Goal: Transaction & Acquisition: Subscribe to service/newsletter

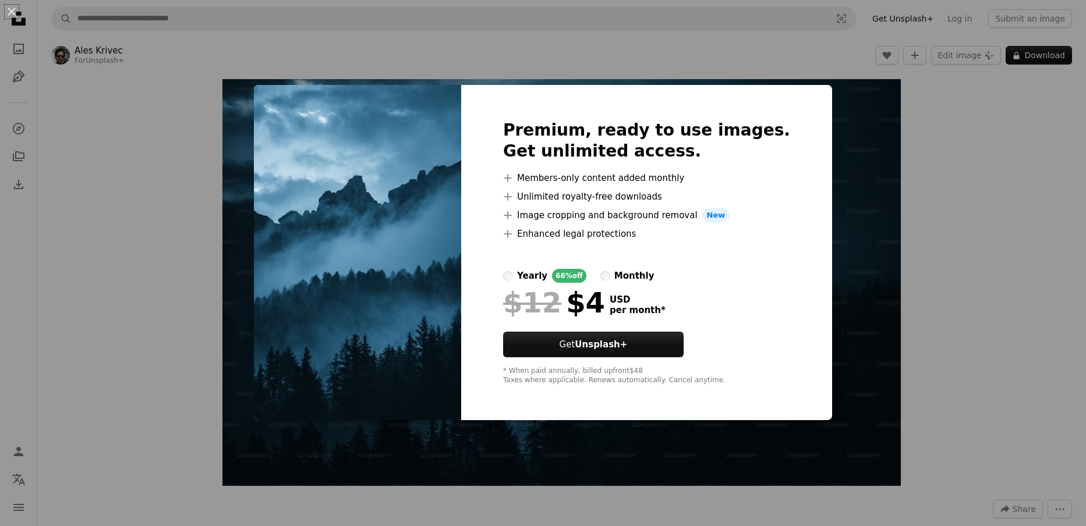
click at [293, 176] on img at bounding box center [357, 252] width 207 height 335
click at [295, 175] on img at bounding box center [357, 252] width 207 height 335
click at [703, 256] on div at bounding box center [646, 255] width 287 height 28
drag, startPoint x: 819, startPoint y: 261, endPoint x: 685, endPoint y: 323, distance: 146.9
click at [819, 270] on div "An X shape Premium, ready to use images. Get unlimited access. A plus sign Memb…" at bounding box center [543, 263] width 1086 height 526
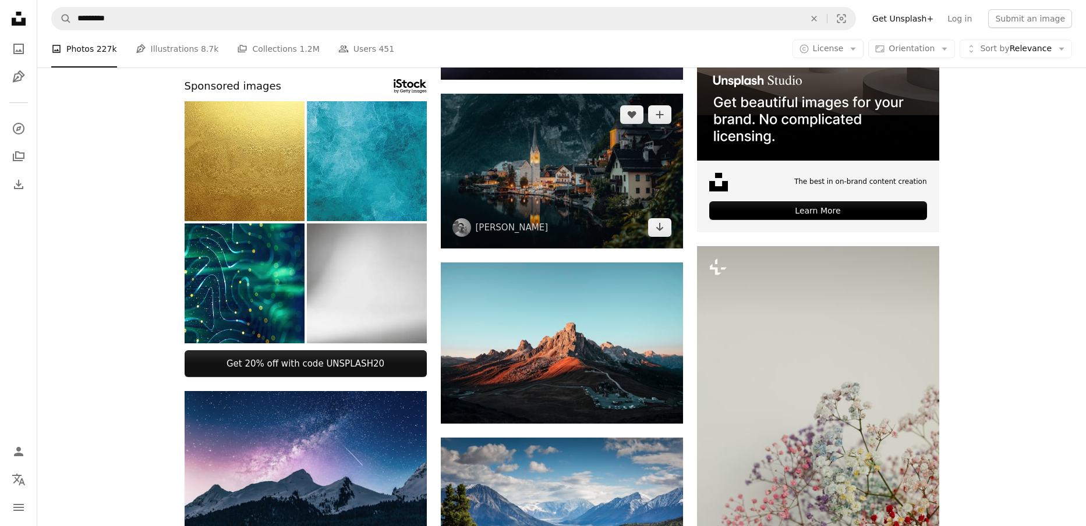
scroll to position [482, 0]
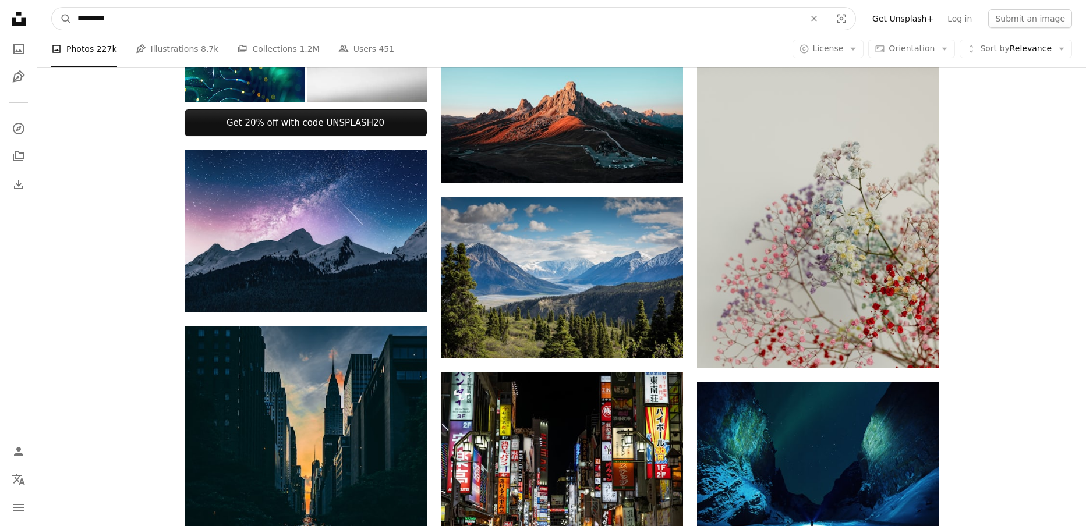
drag, startPoint x: 831, startPoint y: 22, endPoint x: 815, endPoint y: 32, distance: 19.4
click at [827, 22] on icon "An X shape" at bounding box center [814, 18] width 26 height 9
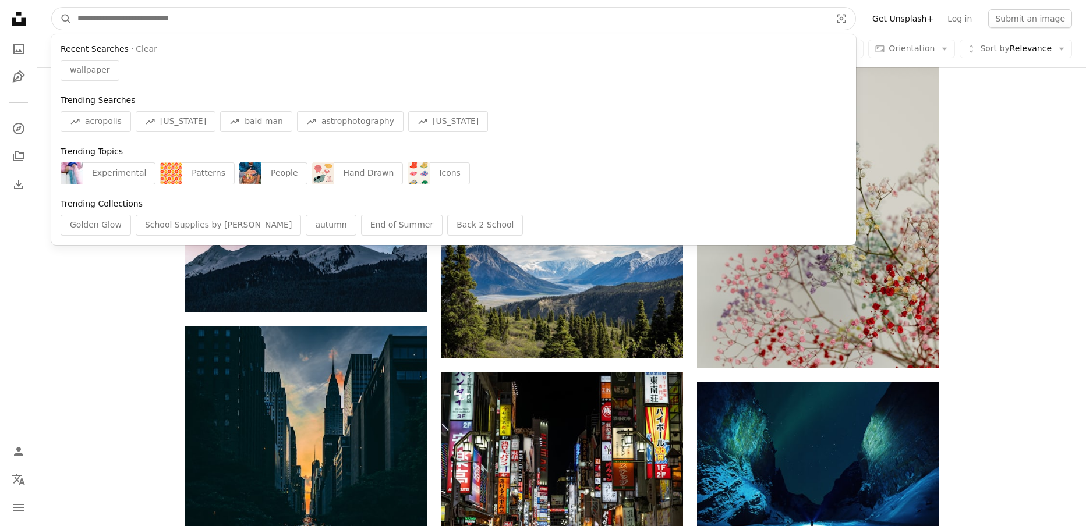
click at [105, 20] on input "Find visuals sitewide" at bounding box center [450, 19] width 756 height 22
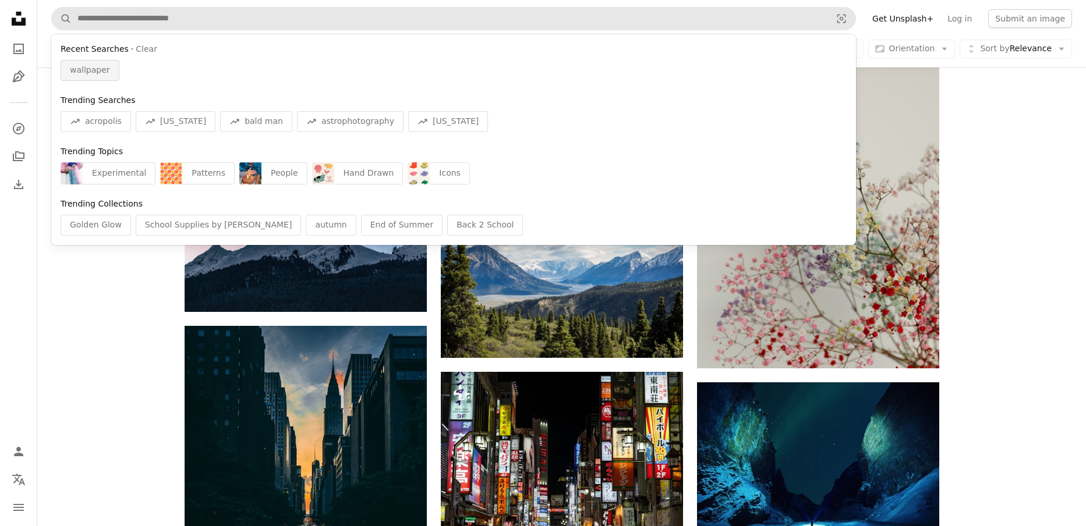
click at [86, 73] on span "wallpaper" at bounding box center [90, 71] width 40 height 12
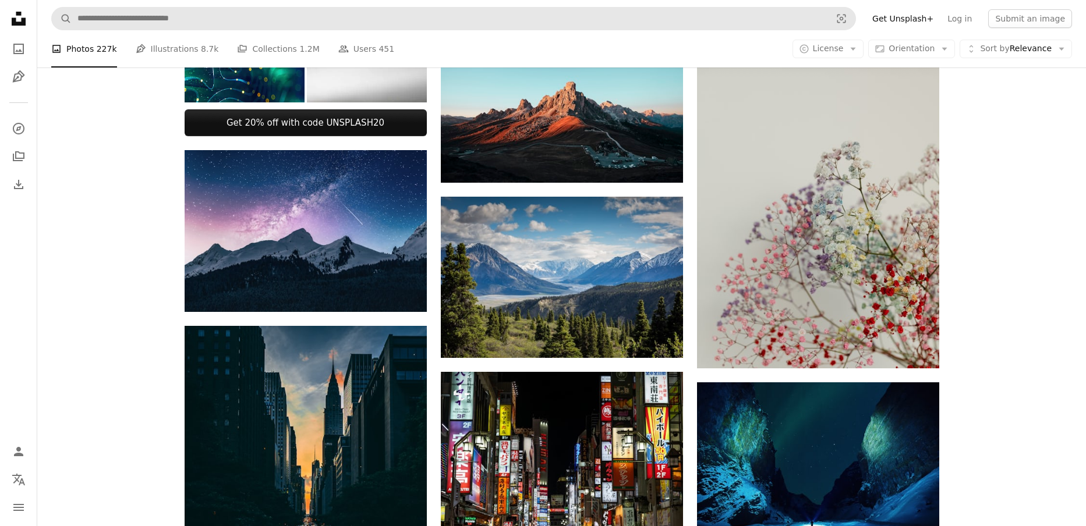
click at [86, 73] on div "Plus sign for Unsplash+ A heart A plus sign Ales Krivec For Unsplash+ A lock Do…" at bounding box center [561, 455] width 1049 height 1557
